Goal: Transaction & Acquisition: Obtain resource

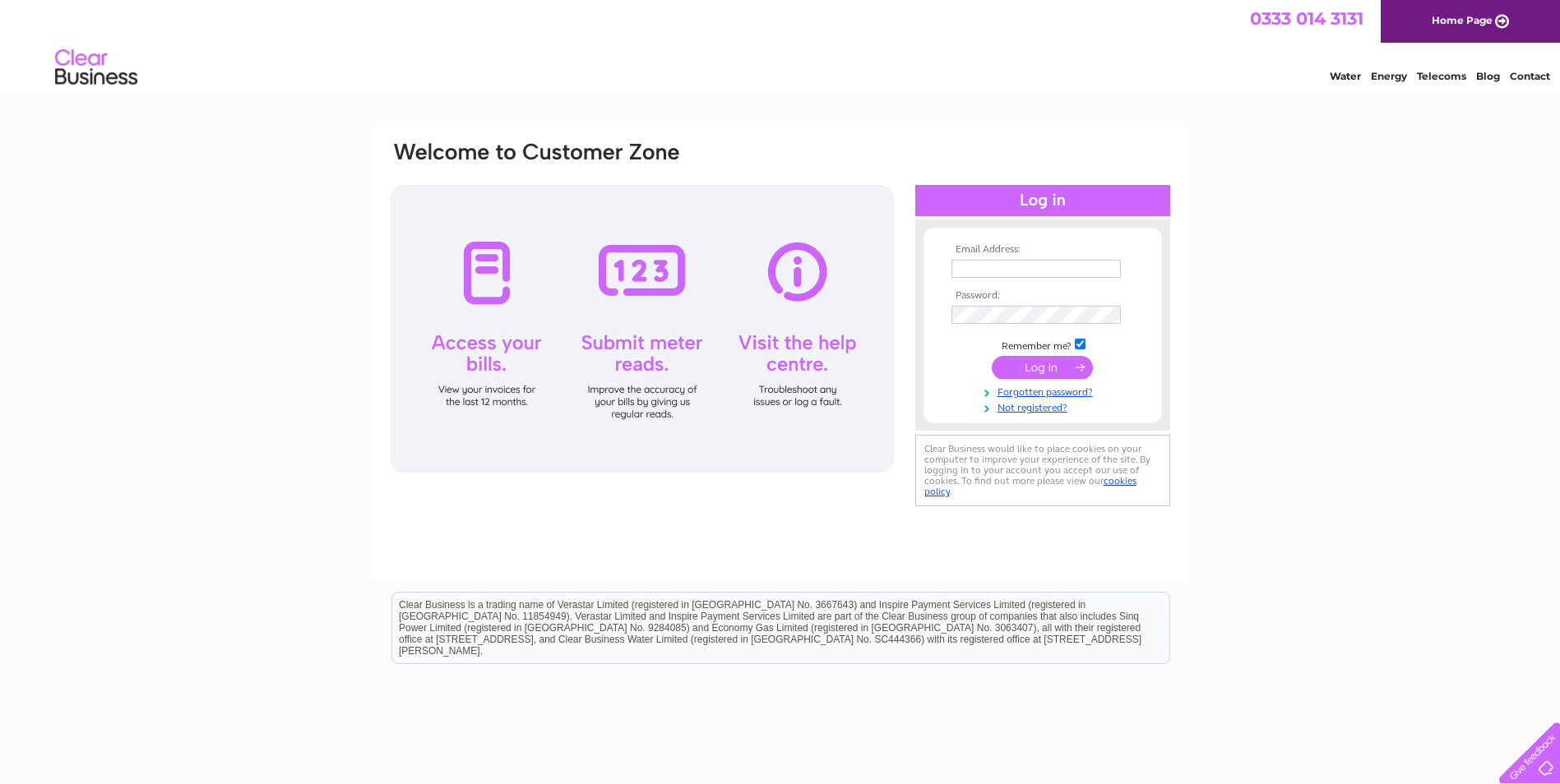
type input "administration@deanandcauvin.org.uk"
click at [1064, 367] on input "submit" at bounding box center [1042, 367] width 101 height 23
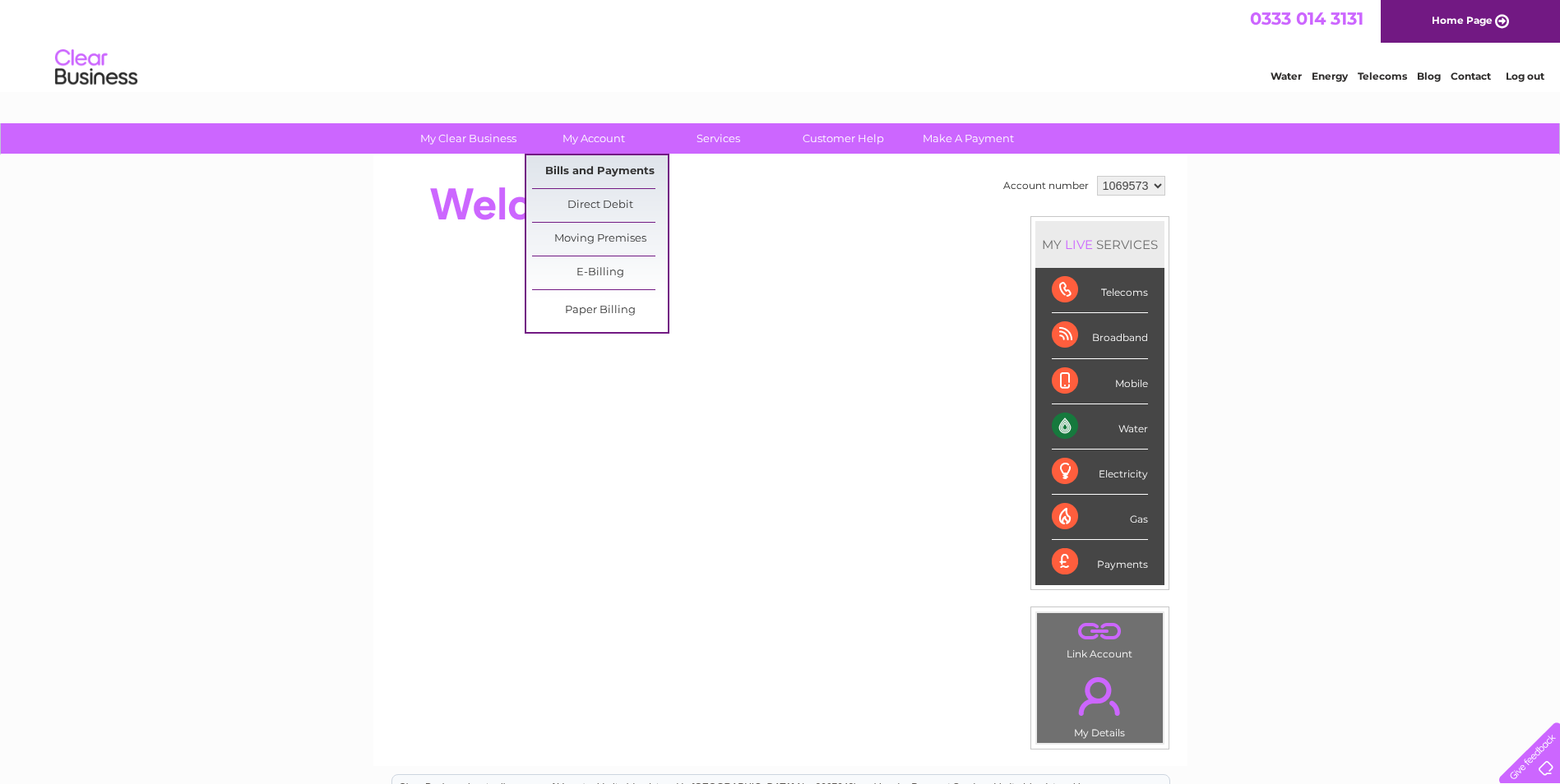
click at [587, 166] on link "Bills and Payments" at bounding box center [599, 171] width 136 height 33
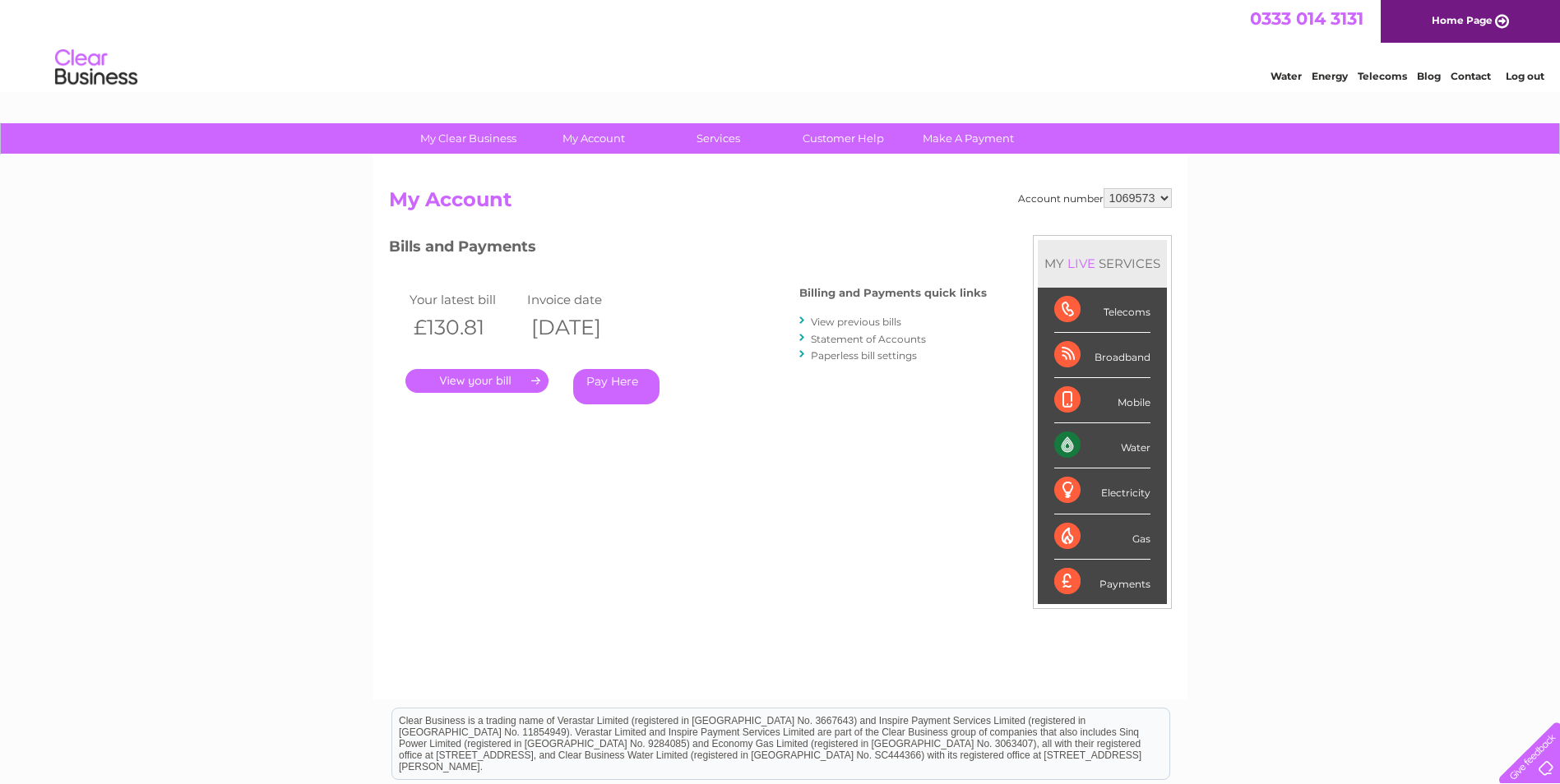
click at [518, 376] on link "." at bounding box center [476, 381] width 143 height 24
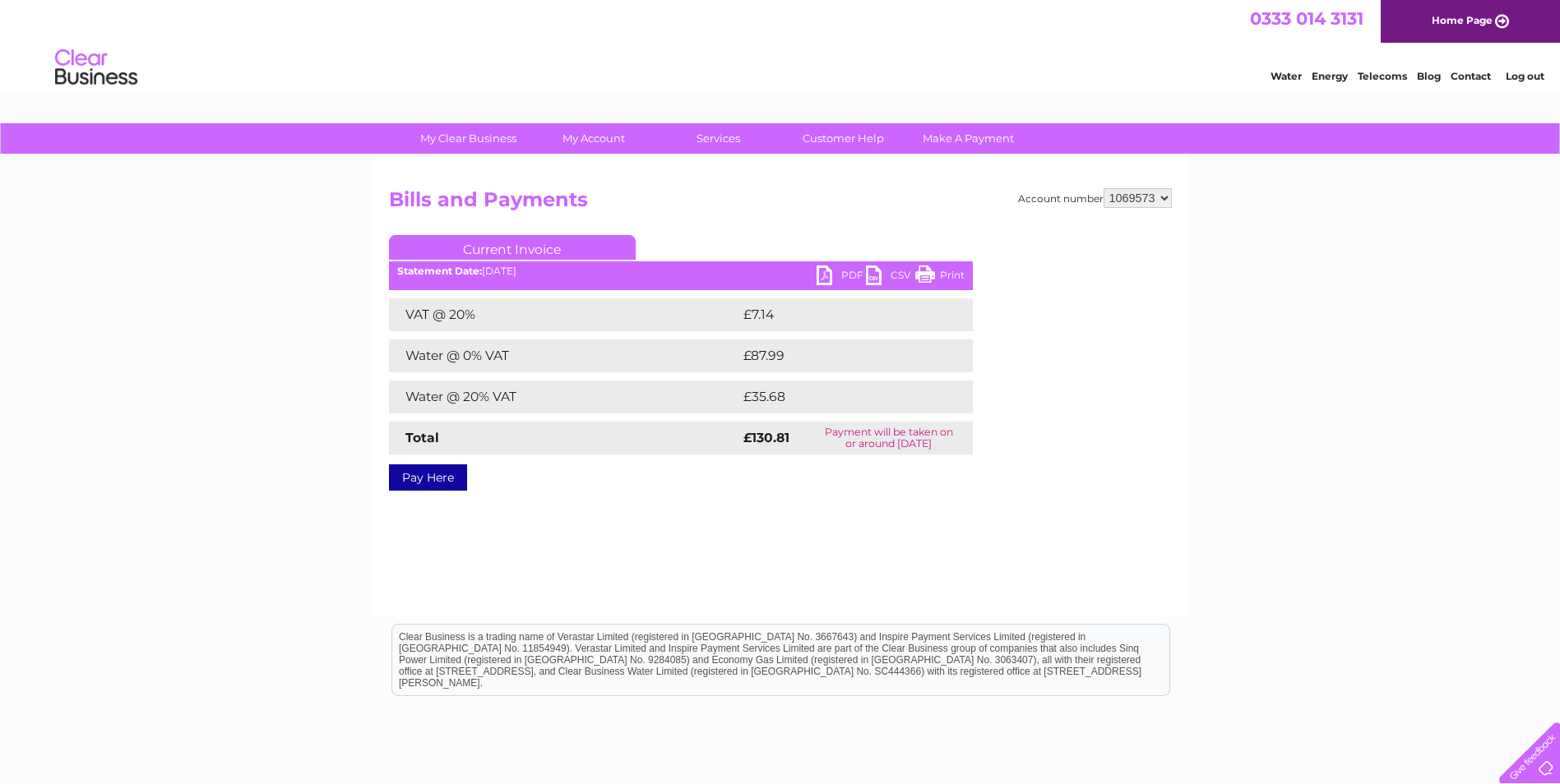
click at [825, 275] on link "PDF" at bounding box center [841, 277] width 50 height 24
click at [1157, 196] on select "1069573 1069575" at bounding box center [1137, 198] width 68 height 20
select select "1069575"
click at [1103, 188] on select "1069573 1069575" at bounding box center [1137, 198] width 68 height 20
click at [827, 274] on link "PDF" at bounding box center [841, 277] width 50 height 24
